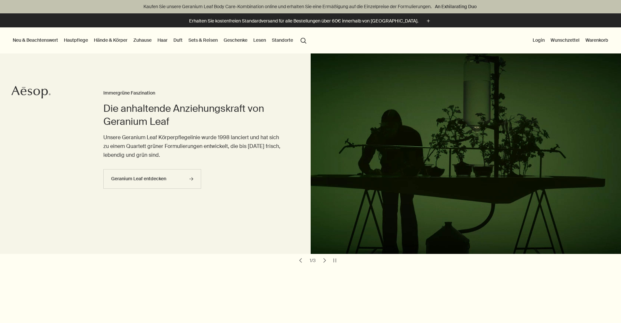
click at [84, 38] on link "Hautpflege" at bounding box center [76, 40] width 27 height 8
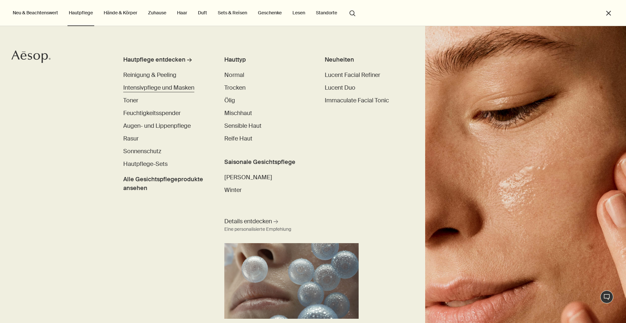
click at [132, 84] on span "Intensivpflege und Masken" at bounding box center [158, 88] width 71 height 8
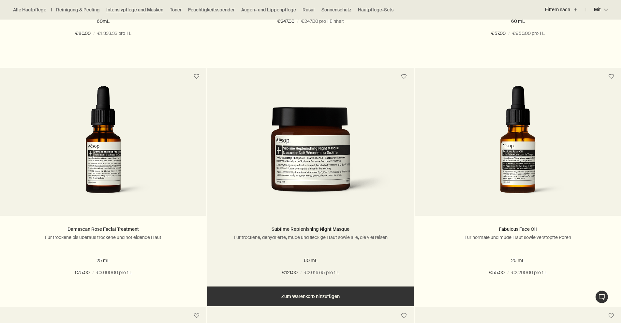
scroll to position [424, 0]
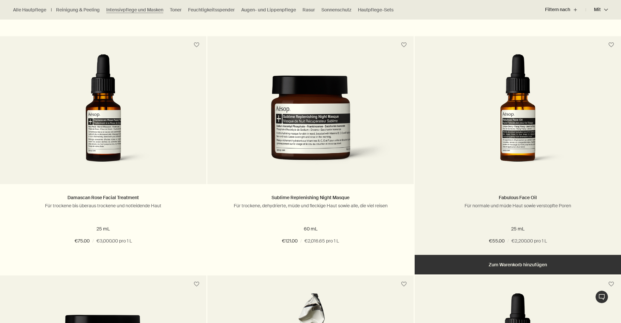
click at [532, 127] on img at bounding box center [518, 114] width 124 height 121
click at [524, 153] on img at bounding box center [518, 114] width 124 height 121
click at [514, 173] on img at bounding box center [518, 114] width 124 height 121
click at [521, 196] on link "Fabulous Face Oil" at bounding box center [518, 198] width 38 height 6
